Goal: Information Seeking & Learning: Compare options

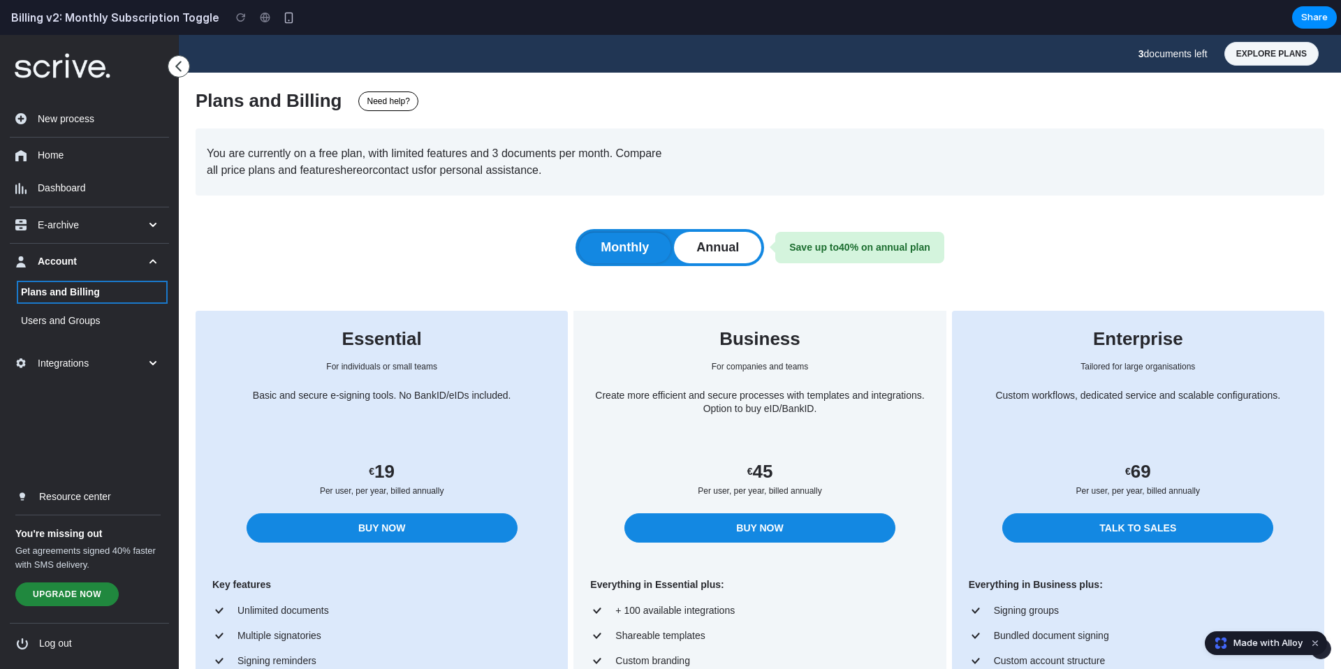
click at [623, 257] on button "Monthly" at bounding box center [624, 247] width 93 height 31
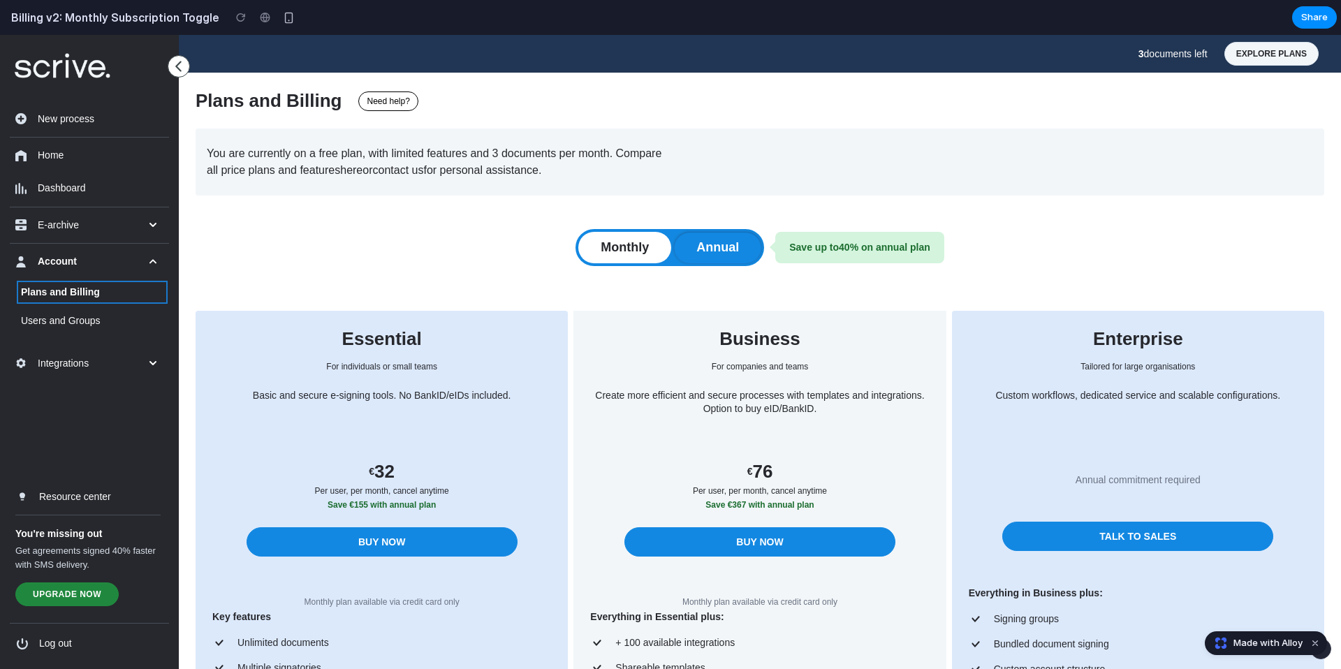
click at [711, 249] on button "Annual" at bounding box center [717, 247] width 87 height 31
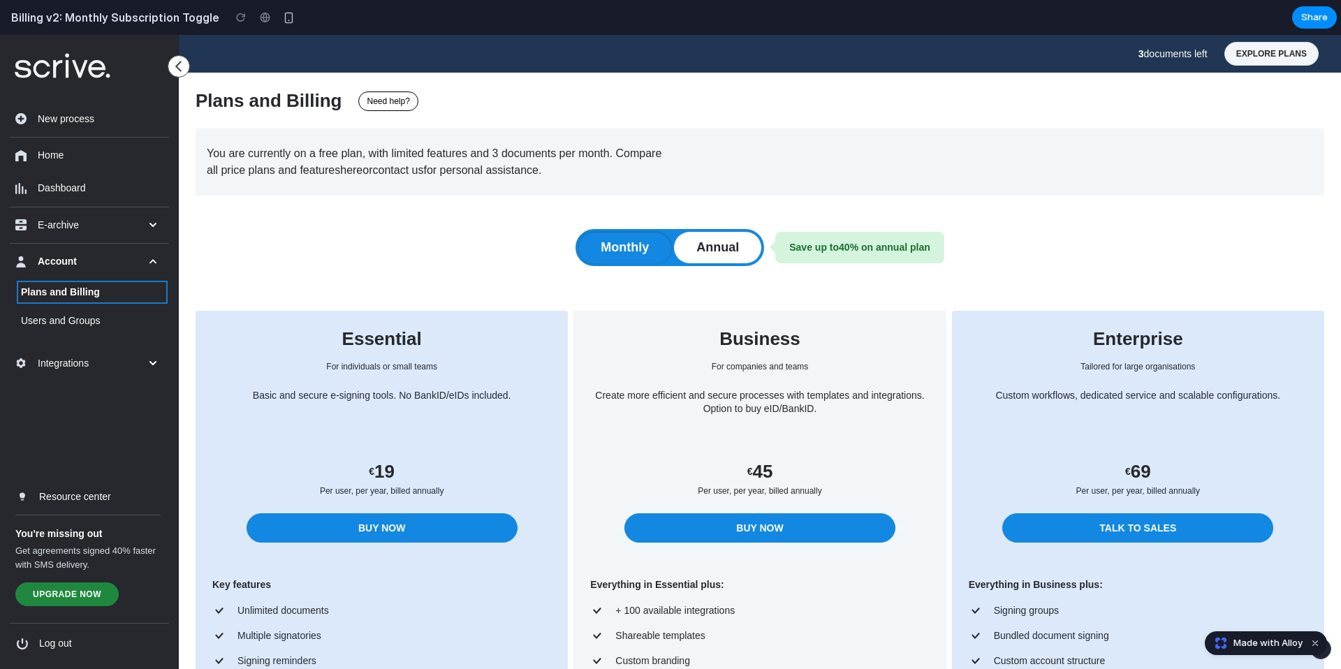
click at [653, 249] on button "Monthly" at bounding box center [624, 247] width 93 height 31
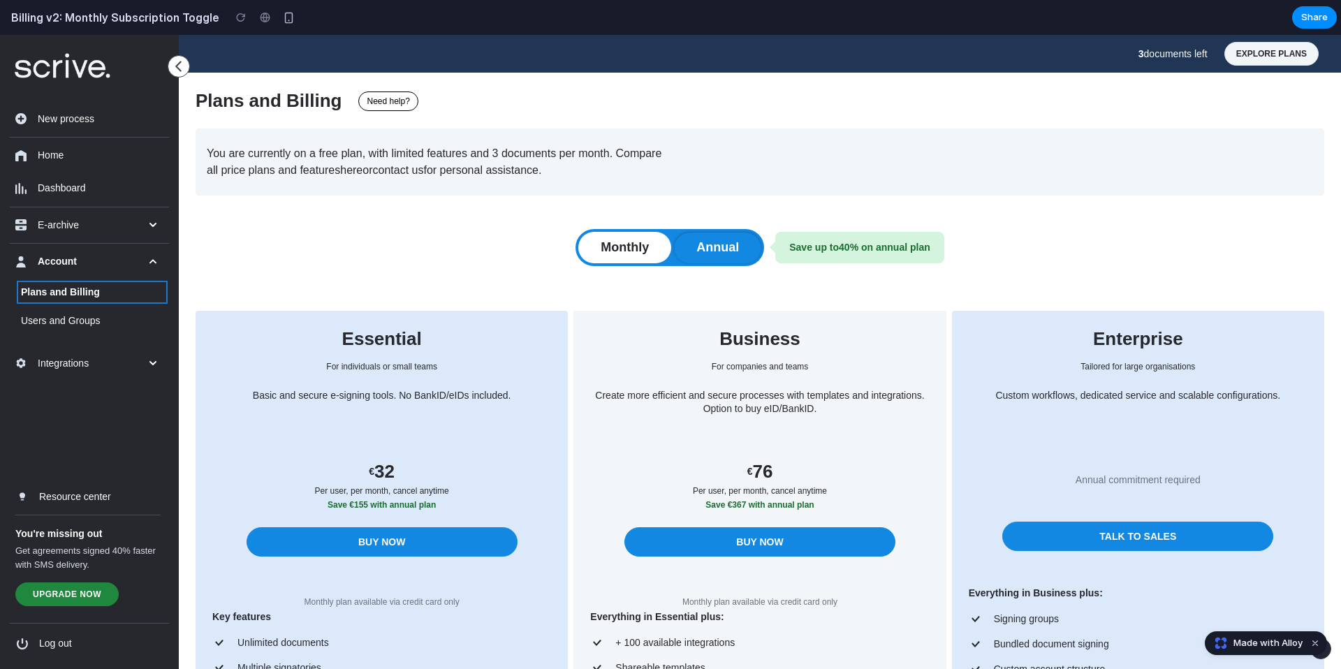
click at [718, 248] on button "Annual" at bounding box center [717, 247] width 87 height 31
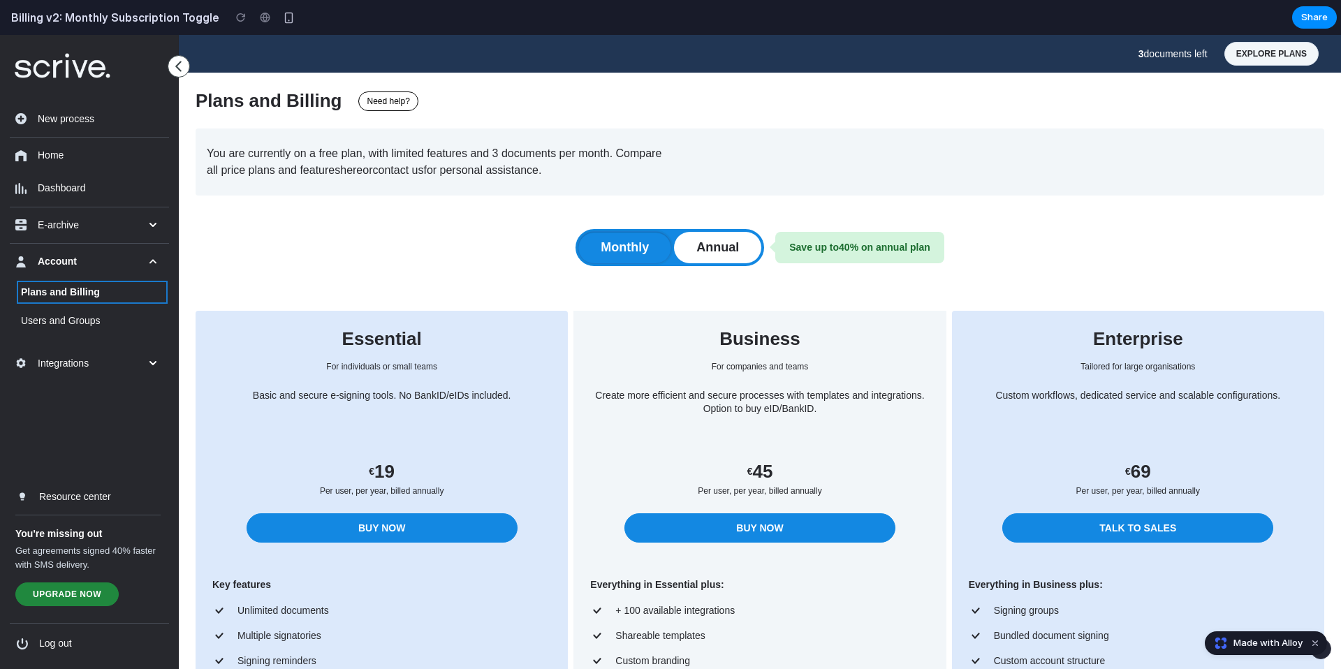
drag, startPoint x: 656, startPoint y: 253, endPoint x: 685, endPoint y: 251, distance: 28.7
click at [655, 253] on button "Monthly" at bounding box center [624, 247] width 93 height 31
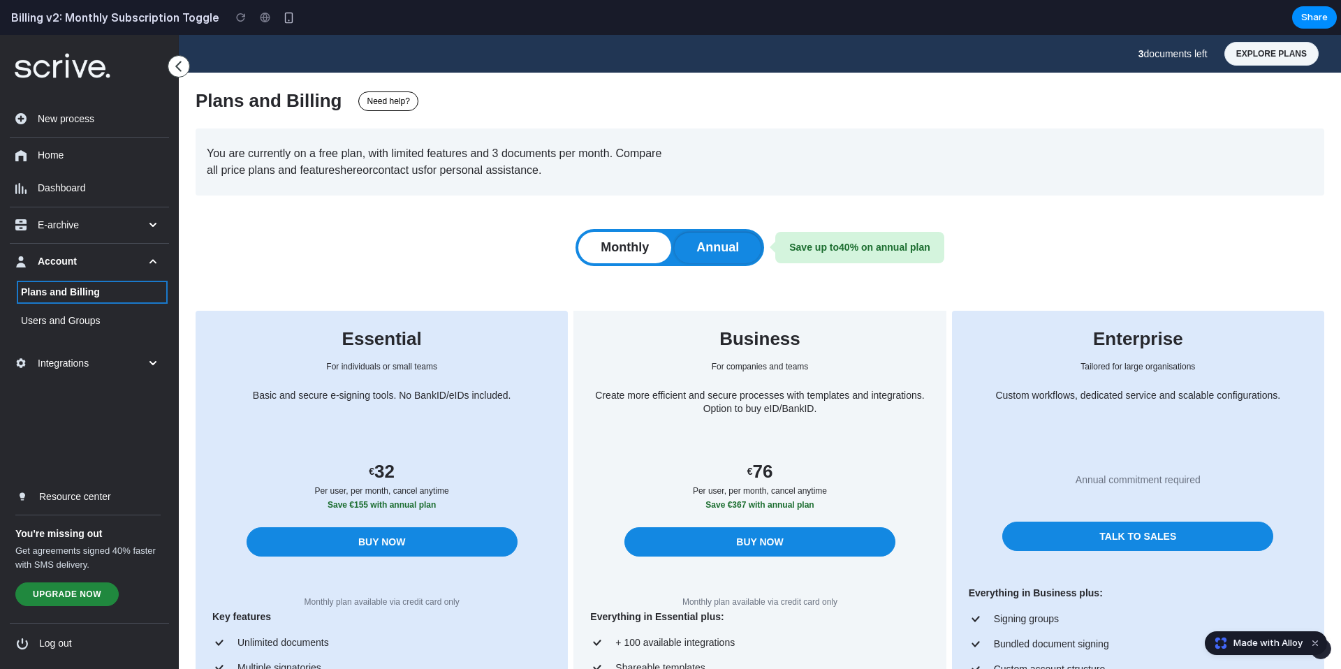
click at [701, 252] on button "Annual" at bounding box center [717, 247] width 87 height 31
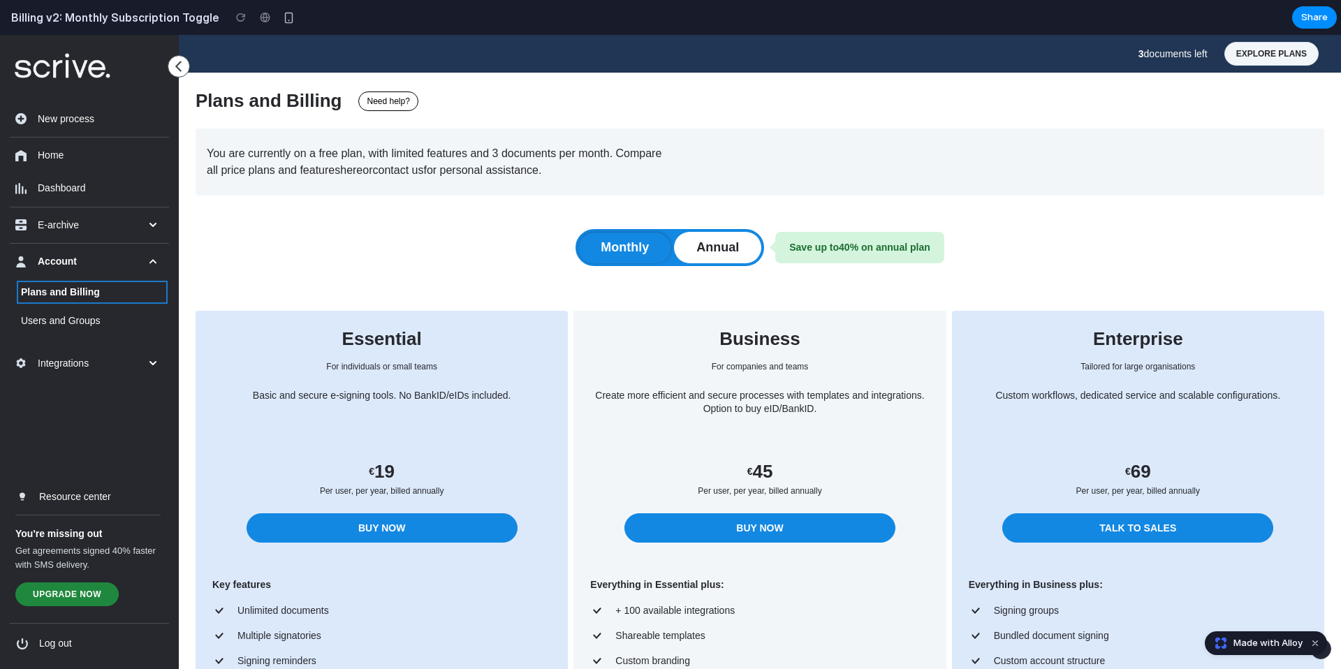
drag, startPoint x: 645, startPoint y: 252, endPoint x: 667, endPoint y: 255, distance: 22.5
click at [645, 252] on button "Monthly" at bounding box center [624, 247] width 93 height 31
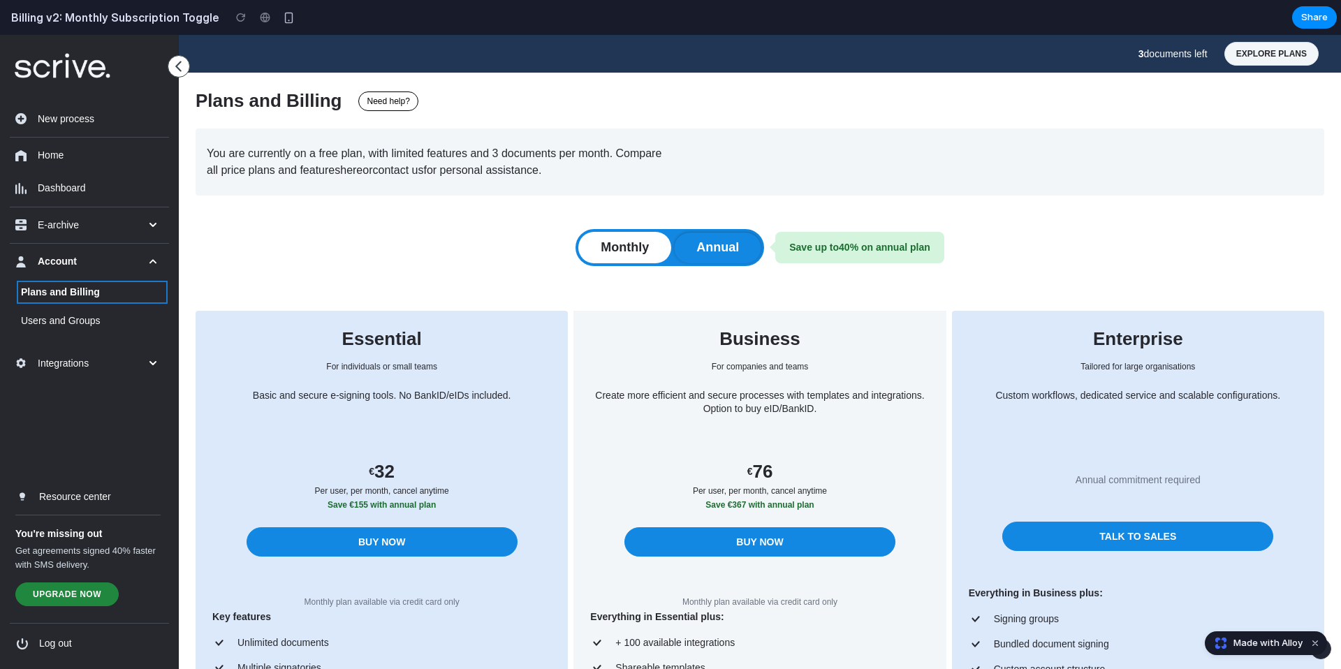
click at [724, 258] on button "Annual" at bounding box center [717, 247] width 87 height 31
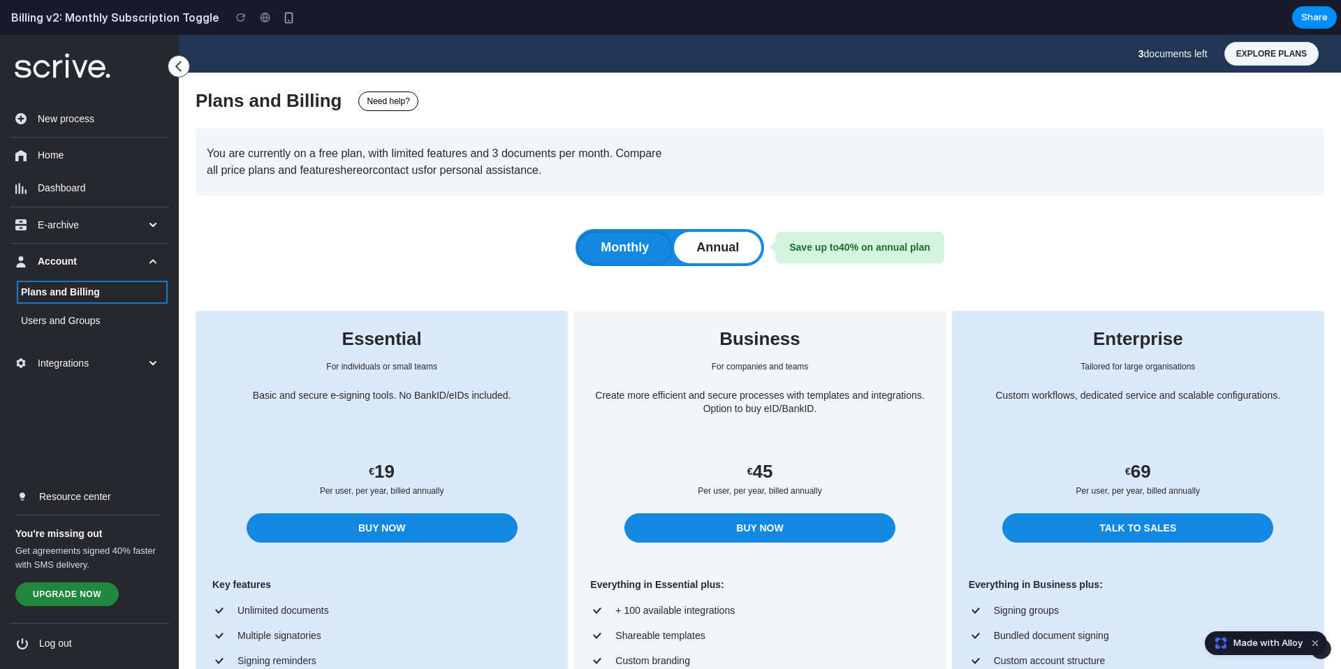
click at [627, 252] on button "Monthly" at bounding box center [624, 247] width 93 height 31
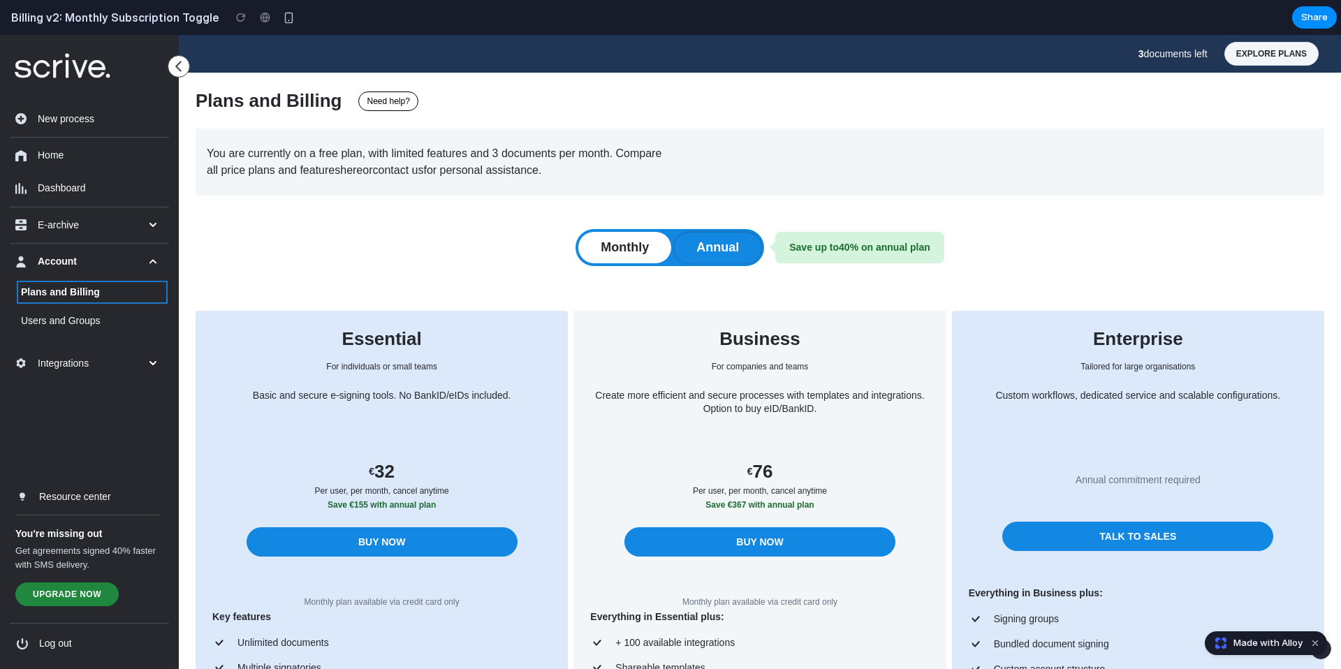
click at [738, 254] on button "Annual" at bounding box center [717, 247] width 87 height 31
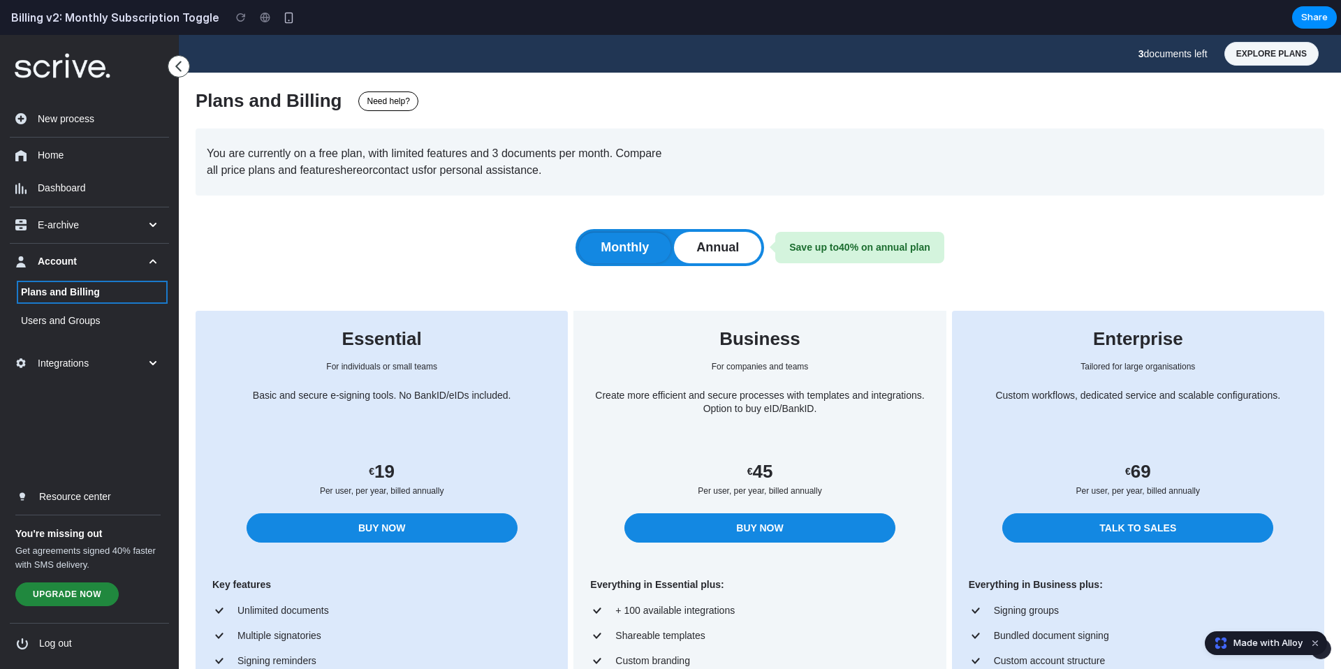
click at [621, 253] on button "Monthly" at bounding box center [624, 247] width 93 height 31
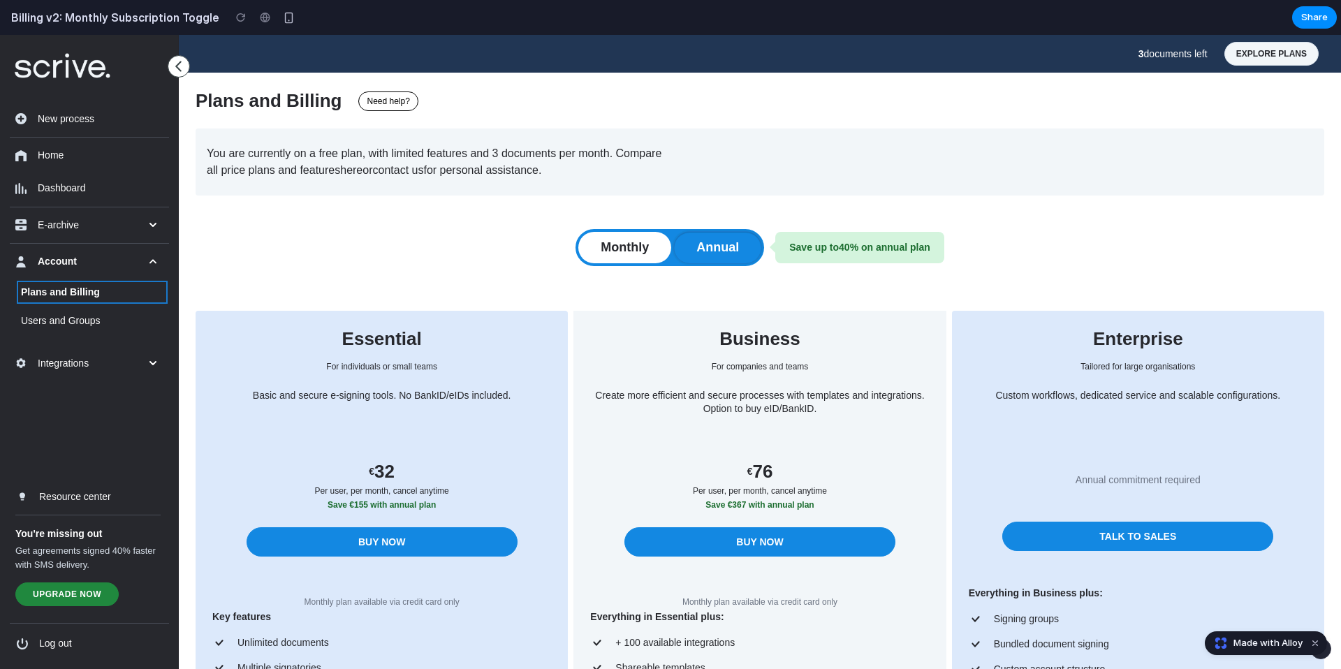
drag, startPoint x: 701, startPoint y: 249, endPoint x: 676, endPoint y: 251, distance: 25.3
click at [701, 249] on button "Annual" at bounding box center [717, 247] width 87 height 31
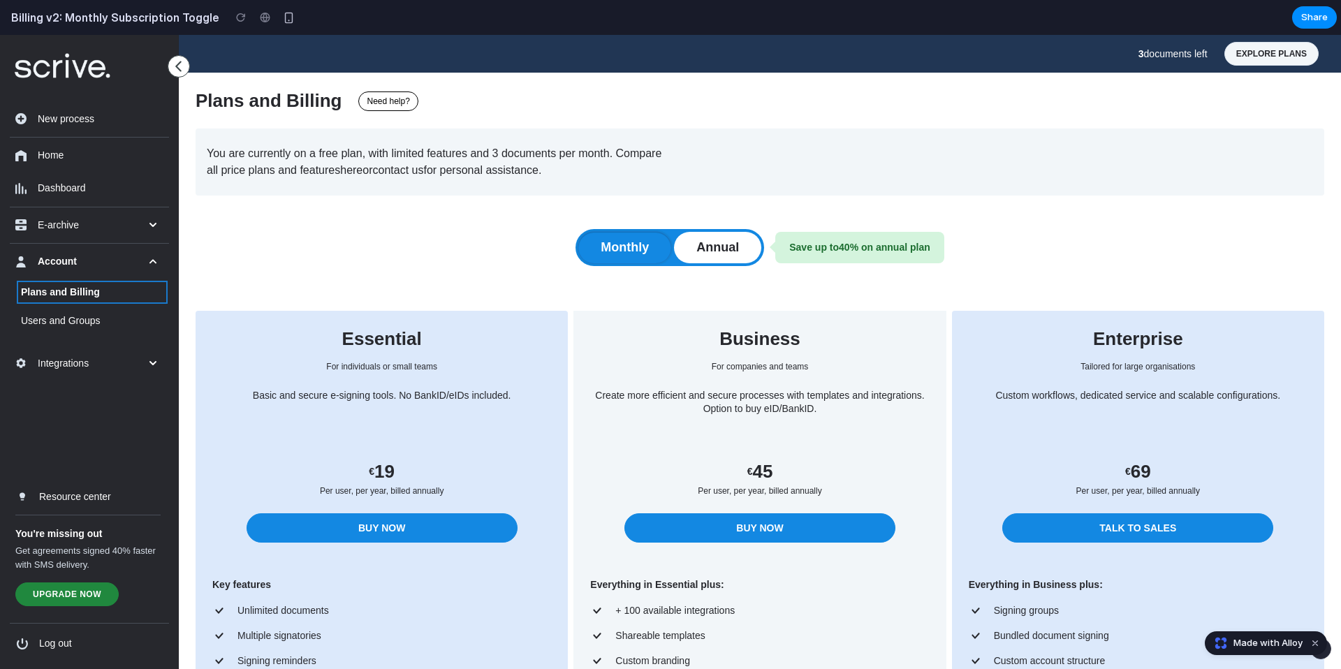
drag, startPoint x: 662, startPoint y: 250, endPoint x: 678, endPoint y: 249, distance: 16.1
click at [662, 250] on button "Monthly" at bounding box center [624, 247] width 93 height 31
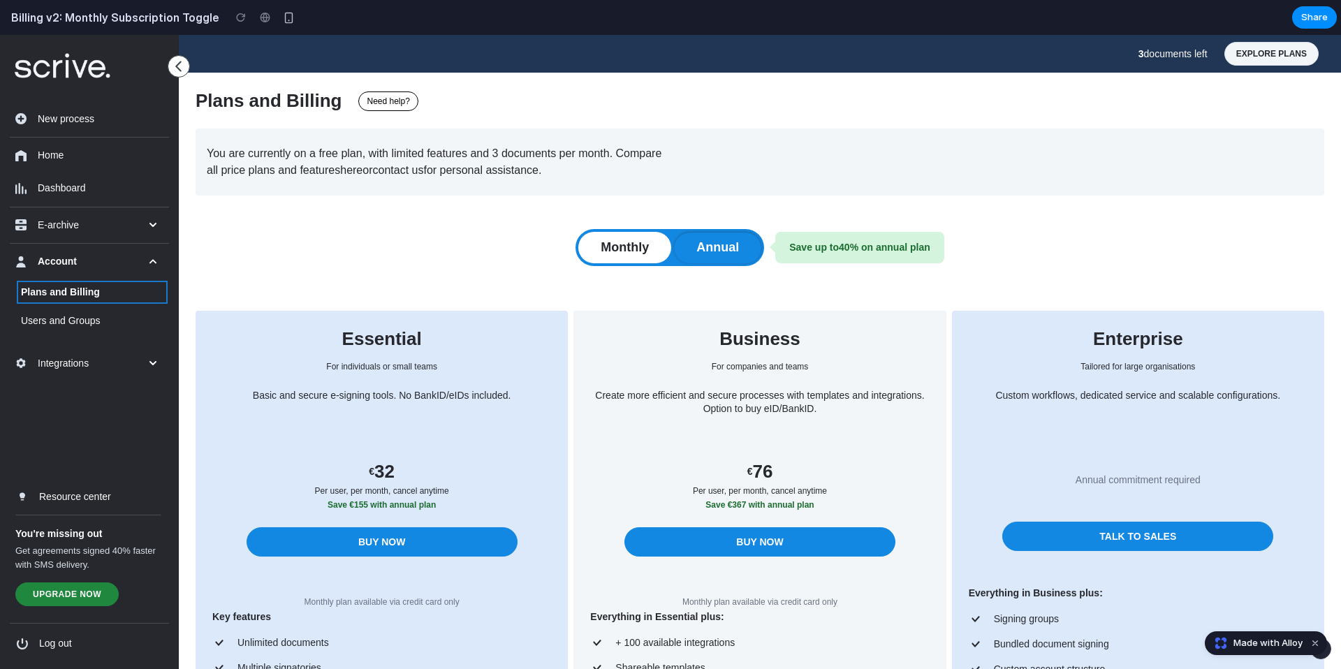
click at [685, 249] on button "Annual" at bounding box center [717, 247] width 87 height 31
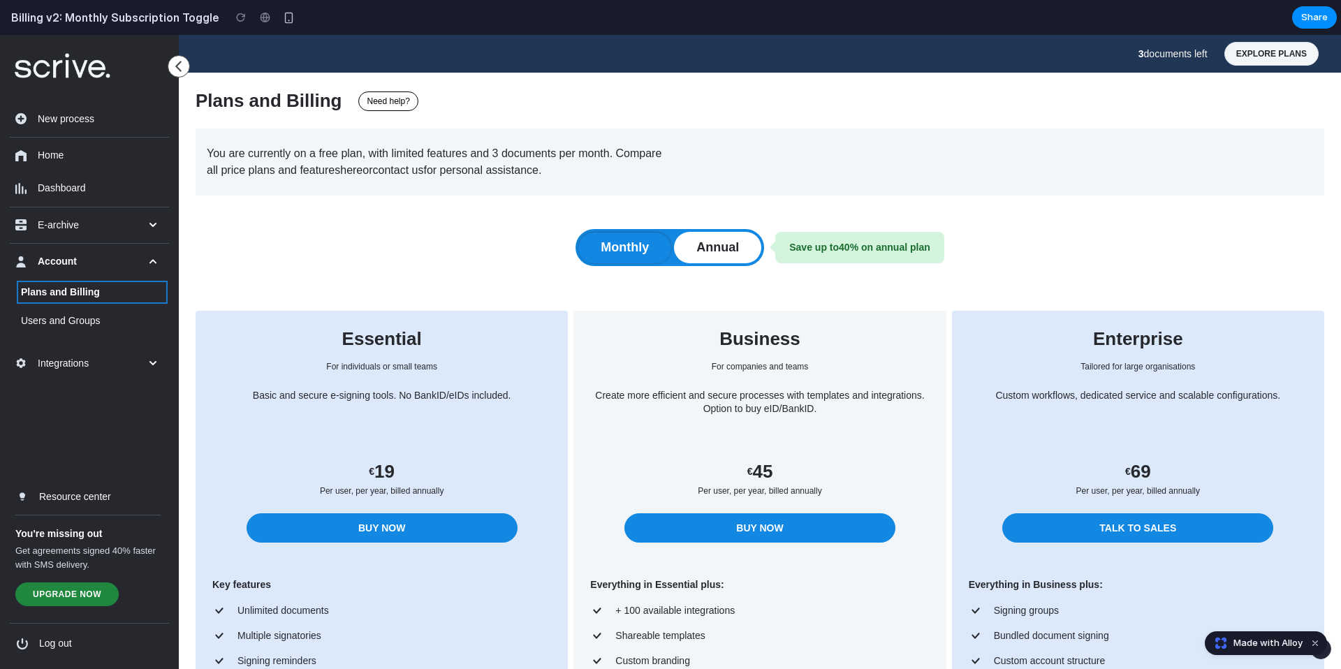
click at [652, 249] on button "Monthly" at bounding box center [624, 247] width 93 height 31
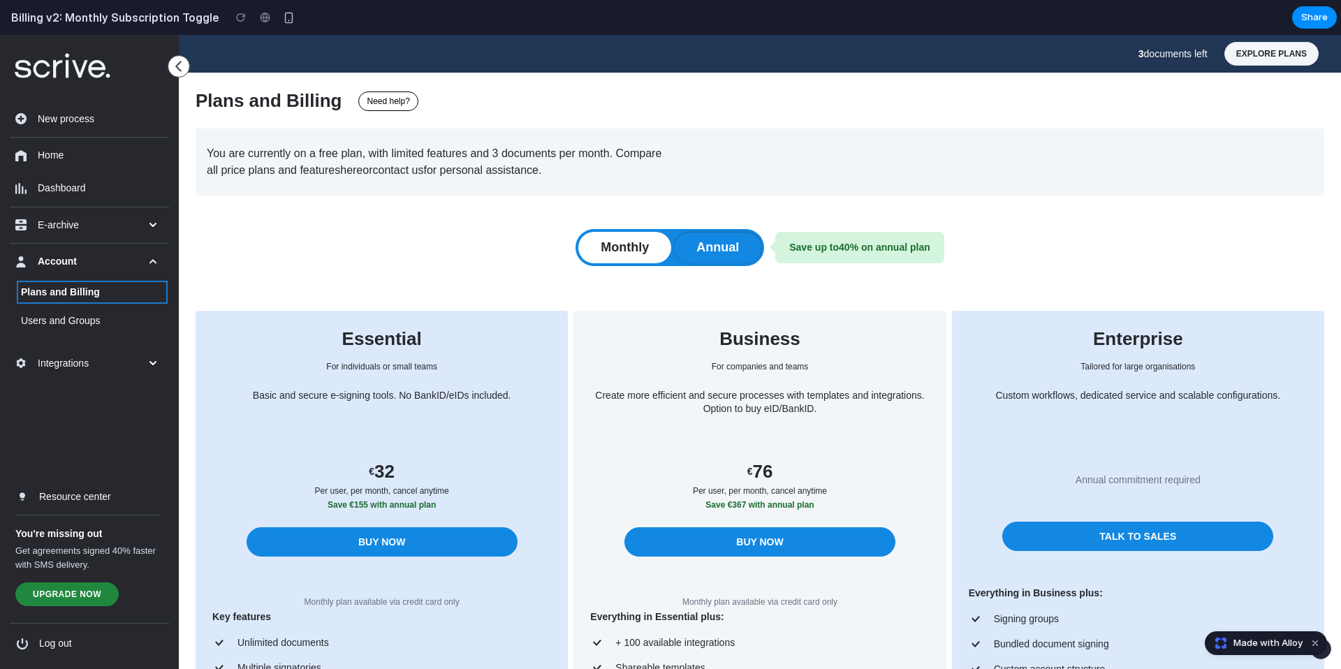
click at [700, 248] on button "Annual" at bounding box center [717, 247] width 87 height 31
